Goal: Information Seeking & Learning: Understand process/instructions

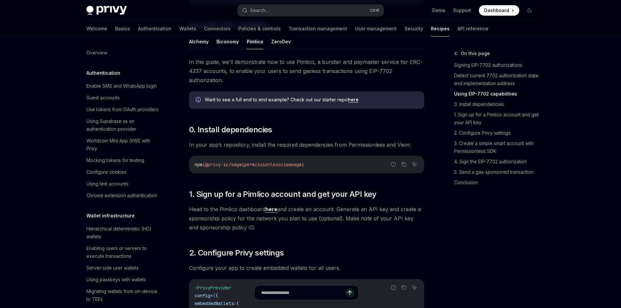
scroll to position [562, 0]
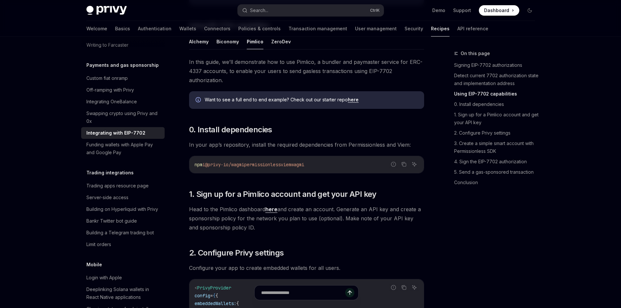
type textarea "*"
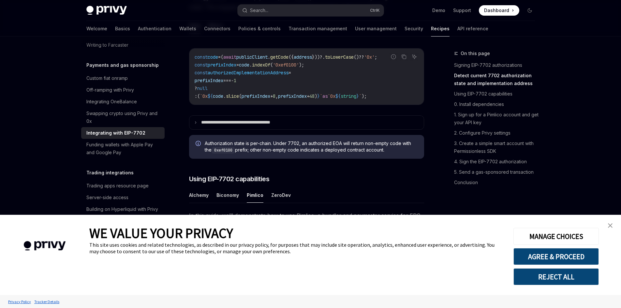
scroll to position [276, 0]
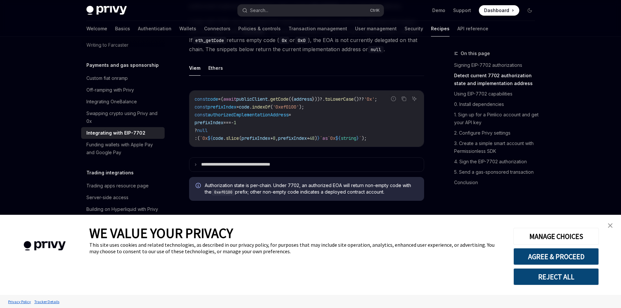
click at [608, 225] on img "close banner" at bounding box center [610, 225] width 5 height 5
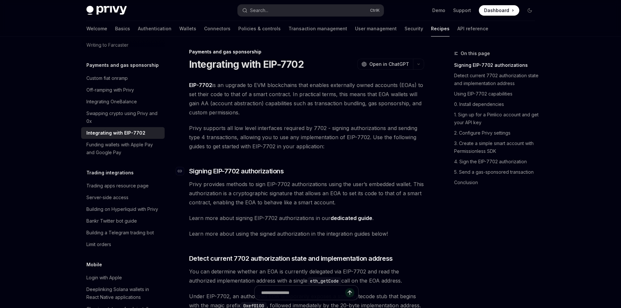
scroll to position [0, 0]
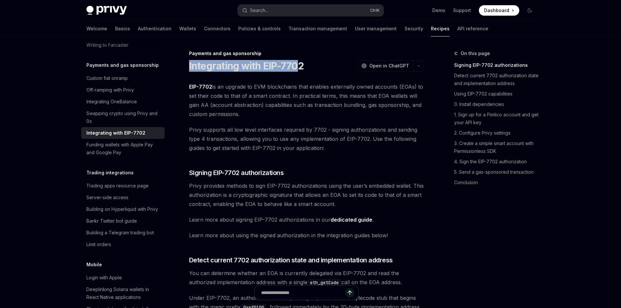
drag, startPoint x: 188, startPoint y: 66, endPoint x: 298, endPoint y: 70, distance: 109.7
click at [359, 88] on span "EIP-7702 is an upgrade to EVM blockchains that enables externally owned account…" at bounding box center [306, 100] width 235 height 37
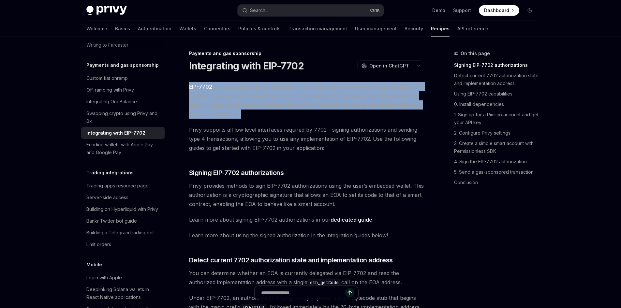
click at [359, 88] on span "EIP-7702 is an upgrade to EVM blockchains that enables externally owned account…" at bounding box center [306, 100] width 235 height 37
click at [324, 114] on span "EIP-7702 is an upgrade to EVM blockchains that enables externally owned account…" at bounding box center [306, 100] width 235 height 37
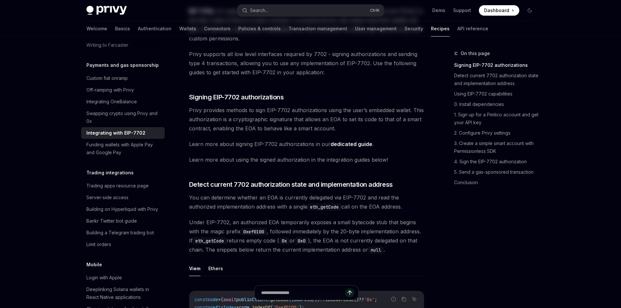
scroll to position [163, 0]
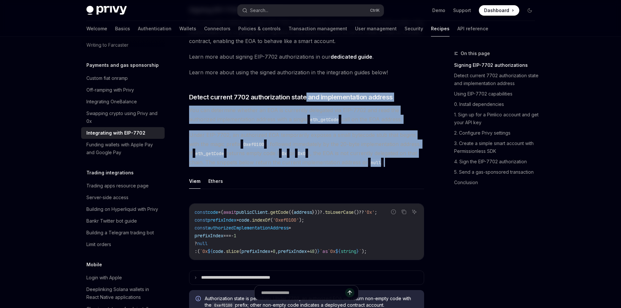
drag, startPoint x: 306, startPoint y: 97, endPoint x: 252, endPoint y: 168, distance: 88.5
click at [251, 167] on span "Under EIP-7702, an authorized EOA temporarily exposes a small bytecode stub tha…" at bounding box center [306, 148] width 235 height 37
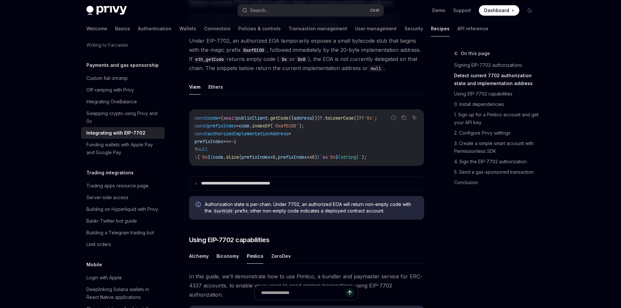
scroll to position [261, 0]
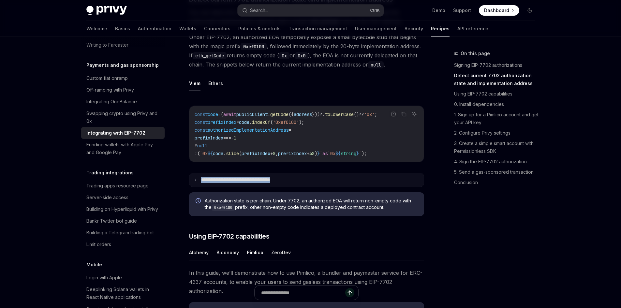
drag, startPoint x: 201, startPoint y: 188, endPoint x: 293, endPoint y: 192, distance: 92.7
click at [293, 187] on summary "**********" at bounding box center [306, 180] width 234 height 14
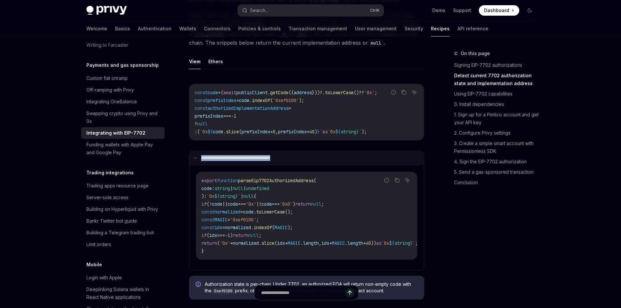
scroll to position [391, 0]
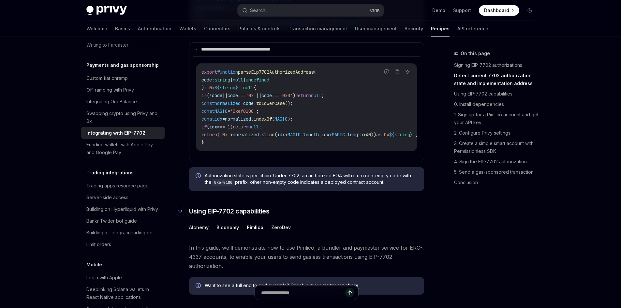
click at [422, 216] on h3 "​ Using EIP-7702 capabilities" at bounding box center [306, 211] width 235 height 9
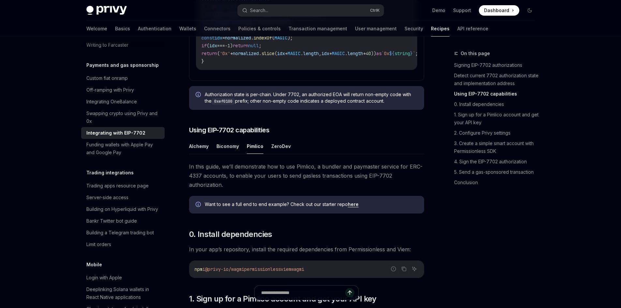
scroll to position [489, 0]
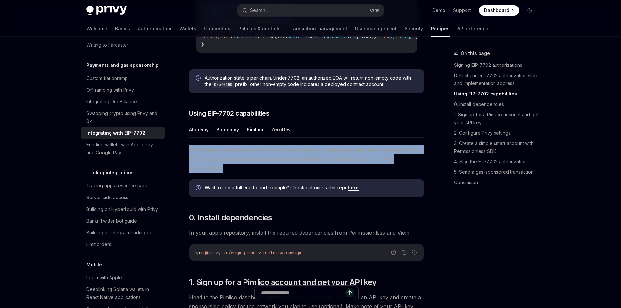
drag, startPoint x: 189, startPoint y: 161, endPoint x: 228, endPoint y: 178, distance: 42.4
click at [228, 173] on span "In this guide, we’ll demonstrate how to use Pimlico, a bundler and paymaster se…" at bounding box center [306, 158] width 235 height 27
click at [226, 173] on span "In this guide, we’ll demonstrate how to use Pimlico, a bundler and paymaster se…" at bounding box center [306, 158] width 235 height 27
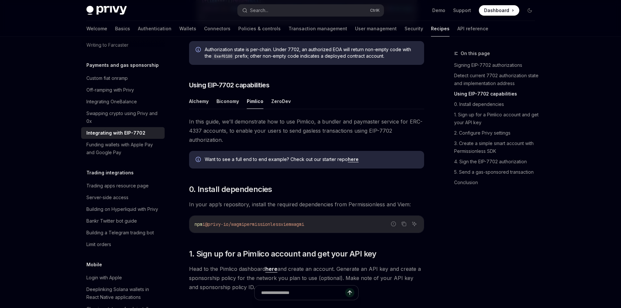
scroll to position [620, 0]
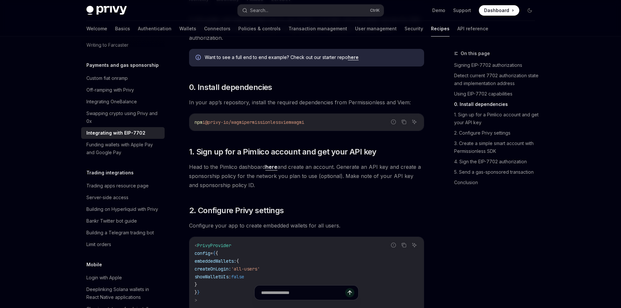
click at [269, 125] on span "permissionless" at bounding box center [262, 122] width 37 height 6
copy span "permissionless"
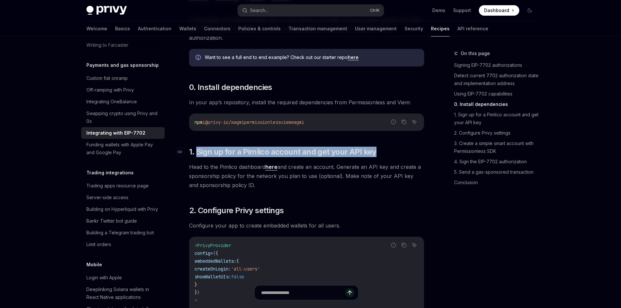
drag, startPoint x: 196, startPoint y: 166, endPoint x: 380, endPoint y: 161, distance: 184.3
click at [380, 157] on h2 "​ 1. Sign up for a Pimlico account and get your API key" at bounding box center [306, 152] width 235 height 10
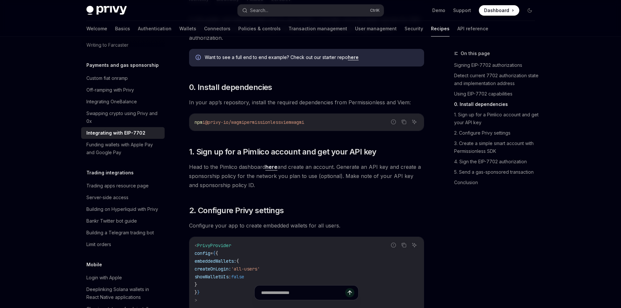
click at [347, 189] on span "Head to the Pimlico dashboard here and create an account. Generate an API key a…" at bounding box center [306, 175] width 235 height 27
drag, startPoint x: 190, startPoint y: 181, endPoint x: 269, endPoint y: 197, distance: 80.8
click at [269, 190] on span "Head to the Pimlico dashboard here and create an account. Generate an API key a…" at bounding box center [306, 175] width 235 height 27
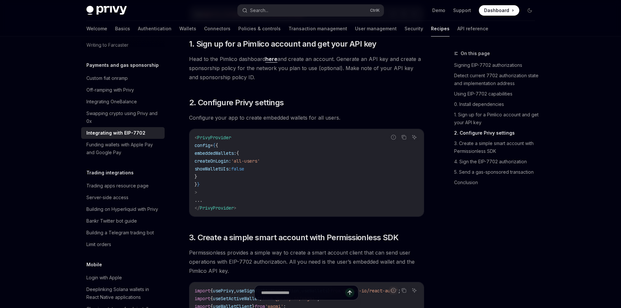
scroll to position [750, 0]
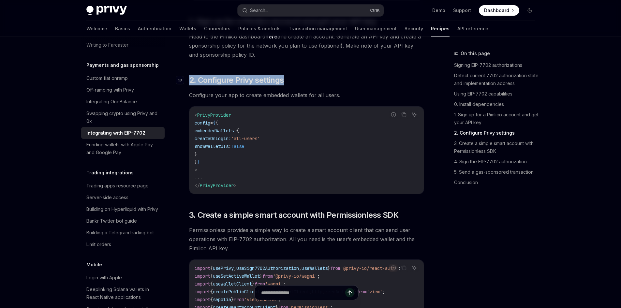
drag, startPoint x: 295, startPoint y: 91, endPoint x: 190, endPoint y: 91, distance: 105.3
click at [190, 85] on h2 "​ 2. Configure Privy settings" at bounding box center [306, 80] width 235 height 10
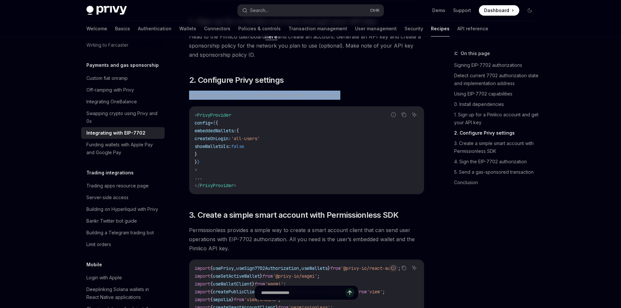
drag, startPoint x: 189, startPoint y: 109, endPoint x: 344, endPoint y: 107, distance: 154.9
click at [344, 100] on span "Configure your app to create embedded wallets for all users." at bounding box center [306, 95] width 235 height 9
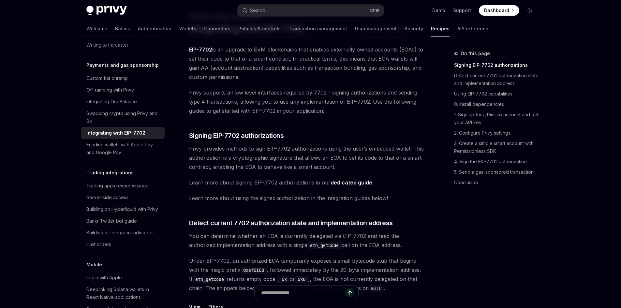
scroll to position [33, 0]
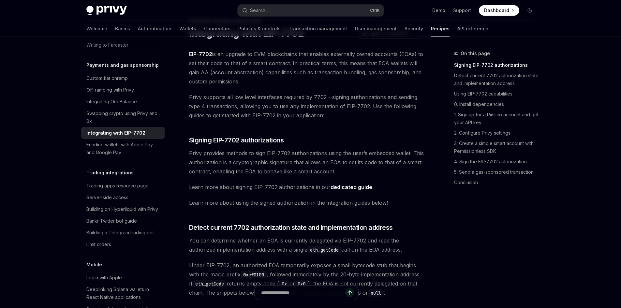
click at [292, 112] on span "Privy supports all low level interfaces required by 7702 - signing authorizatio…" at bounding box center [306, 106] width 235 height 27
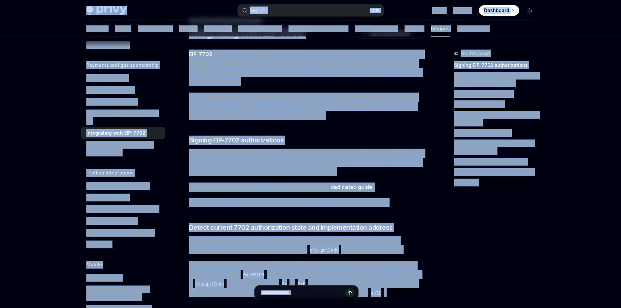
click at [322, 114] on span "Privy supports all low level interfaces required by 7702 - signing authorizatio…" at bounding box center [306, 106] width 235 height 27
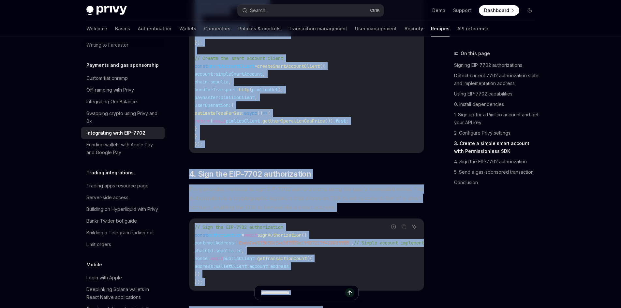
scroll to position [1743, 0]
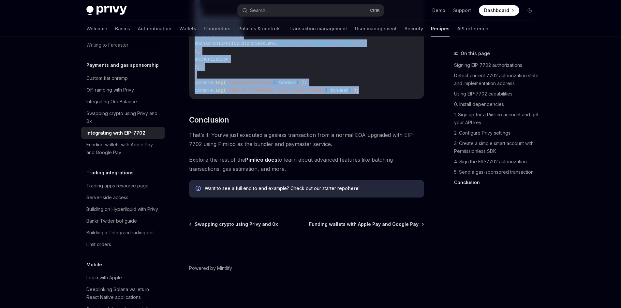
drag, startPoint x: 230, startPoint y: 72, endPoint x: 413, endPoint y: 93, distance: 183.7
copy div "Payments and gas sponsorship Integrating with EIP-7702 OpenAI Open in ChatGPT O…"
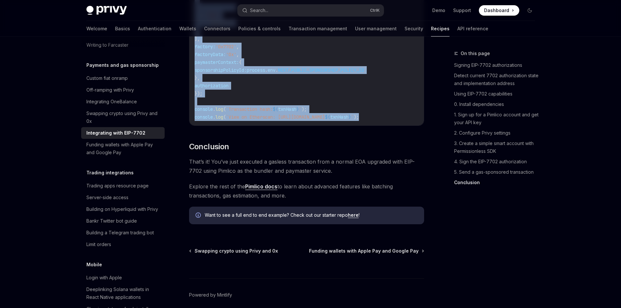
scroll to position [1580, 0]
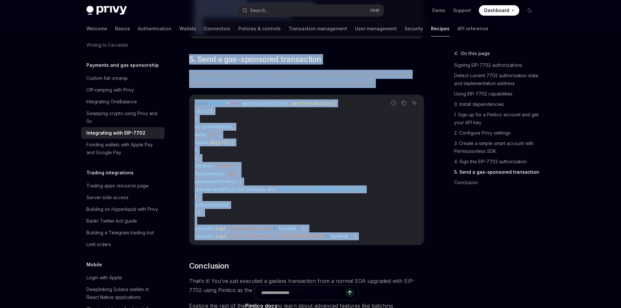
click at [357, 198] on code "const txnHash = await smartAccountClient . sendTransaction ({ calls: [ { to: ze…" at bounding box center [307, 169] width 224 height 141
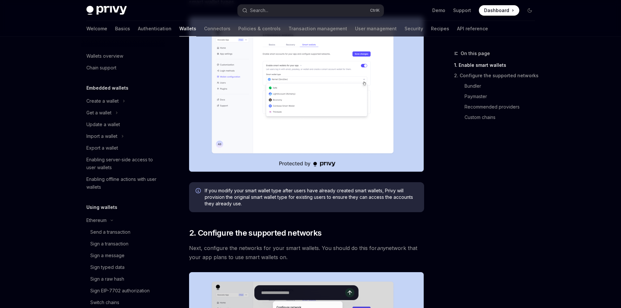
scroll to position [163, 0]
